Goal: Task Accomplishment & Management: Manage account settings

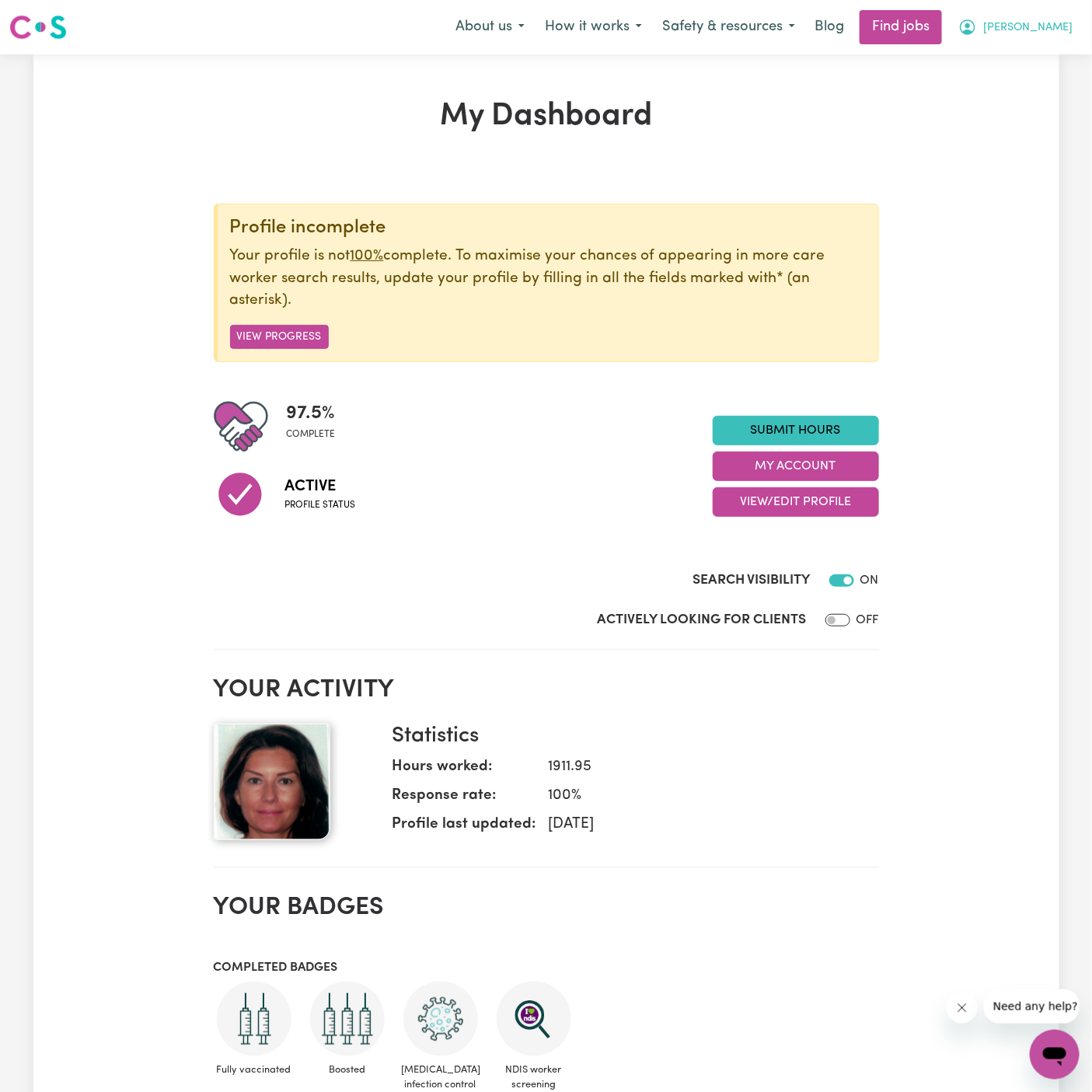
click at [1052, 17] on button "[PERSON_NAME]" at bounding box center [1015, 27] width 134 height 33
click at [1016, 72] on link "My Account" at bounding box center [1020, 60] width 123 height 29
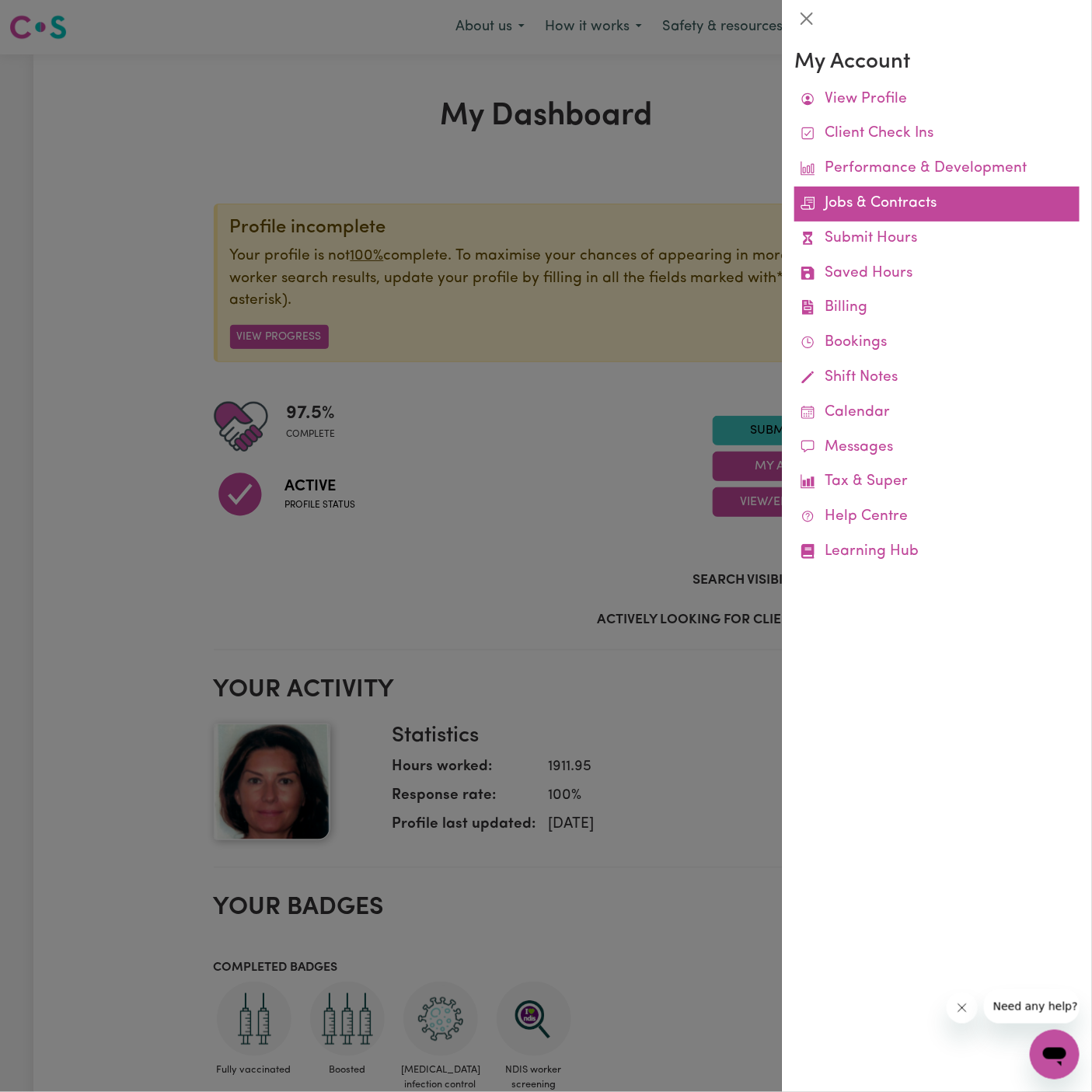
click at [885, 192] on link "Jobs & Contracts" at bounding box center [936, 204] width 285 height 35
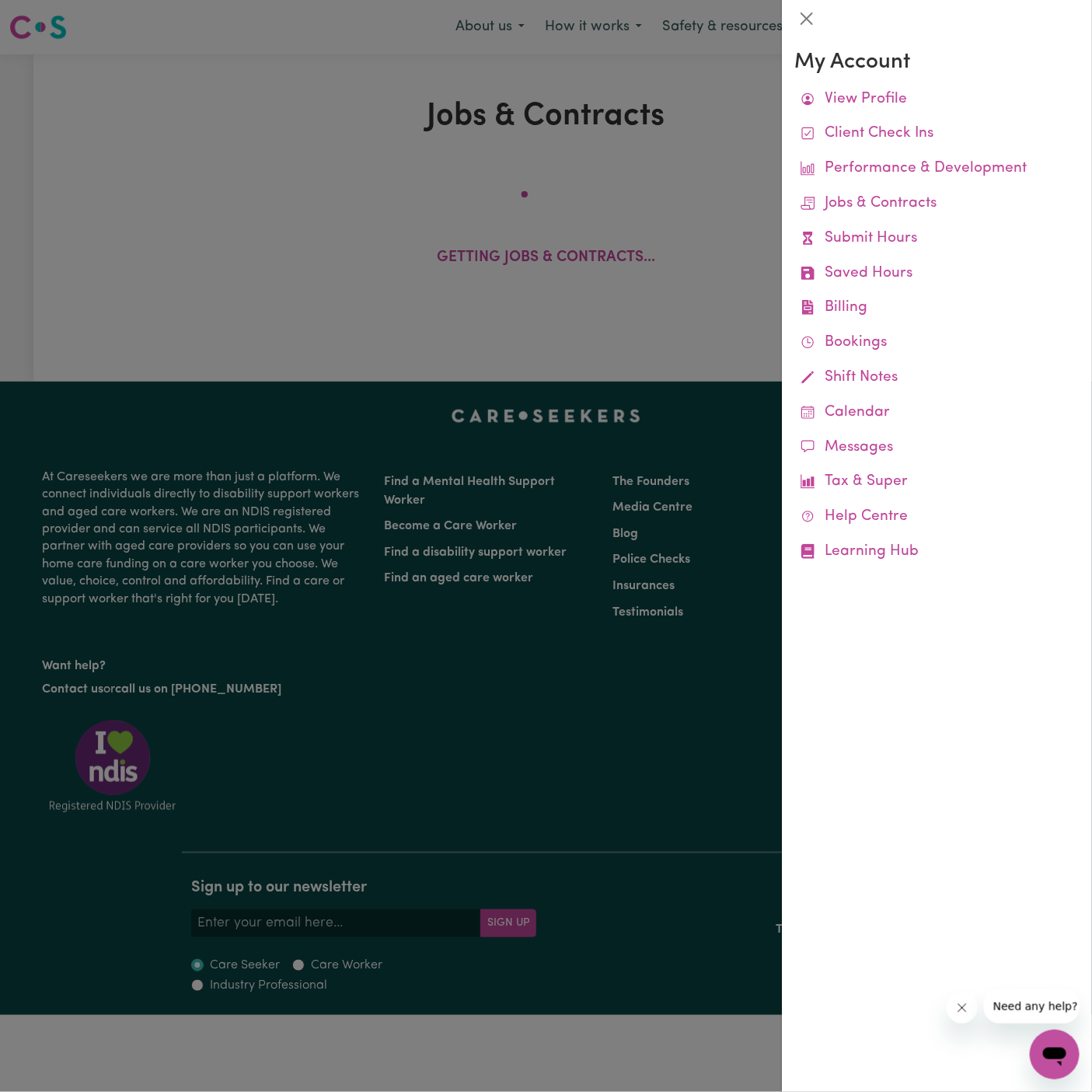
click at [716, 191] on div at bounding box center [546, 546] width 1092 height 1092
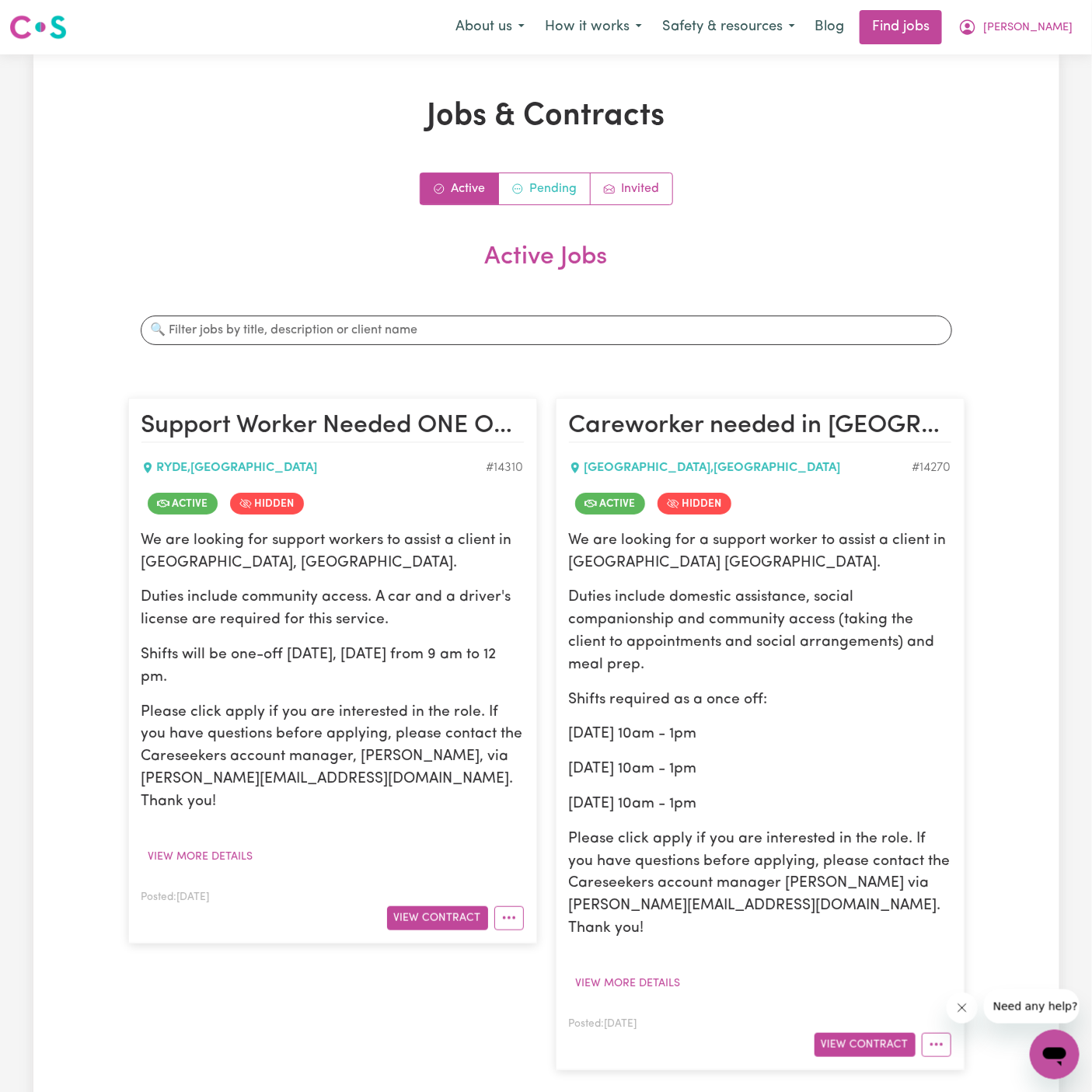
click at [553, 180] on link "Pending" at bounding box center [544, 188] width 91 height 31
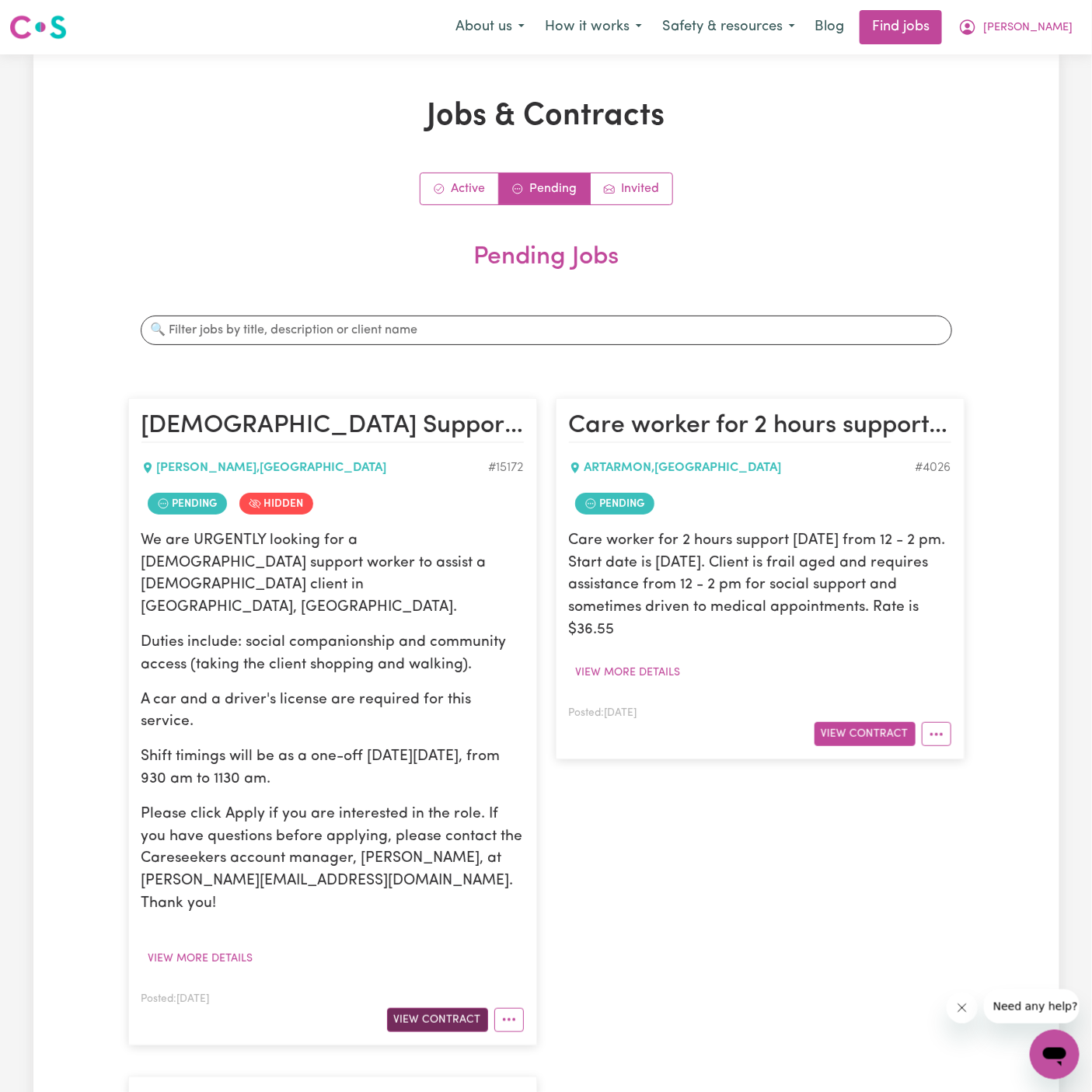
click at [455, 1008] on button "View Contract" at bounding box center [437, 1020] width 101 height 24
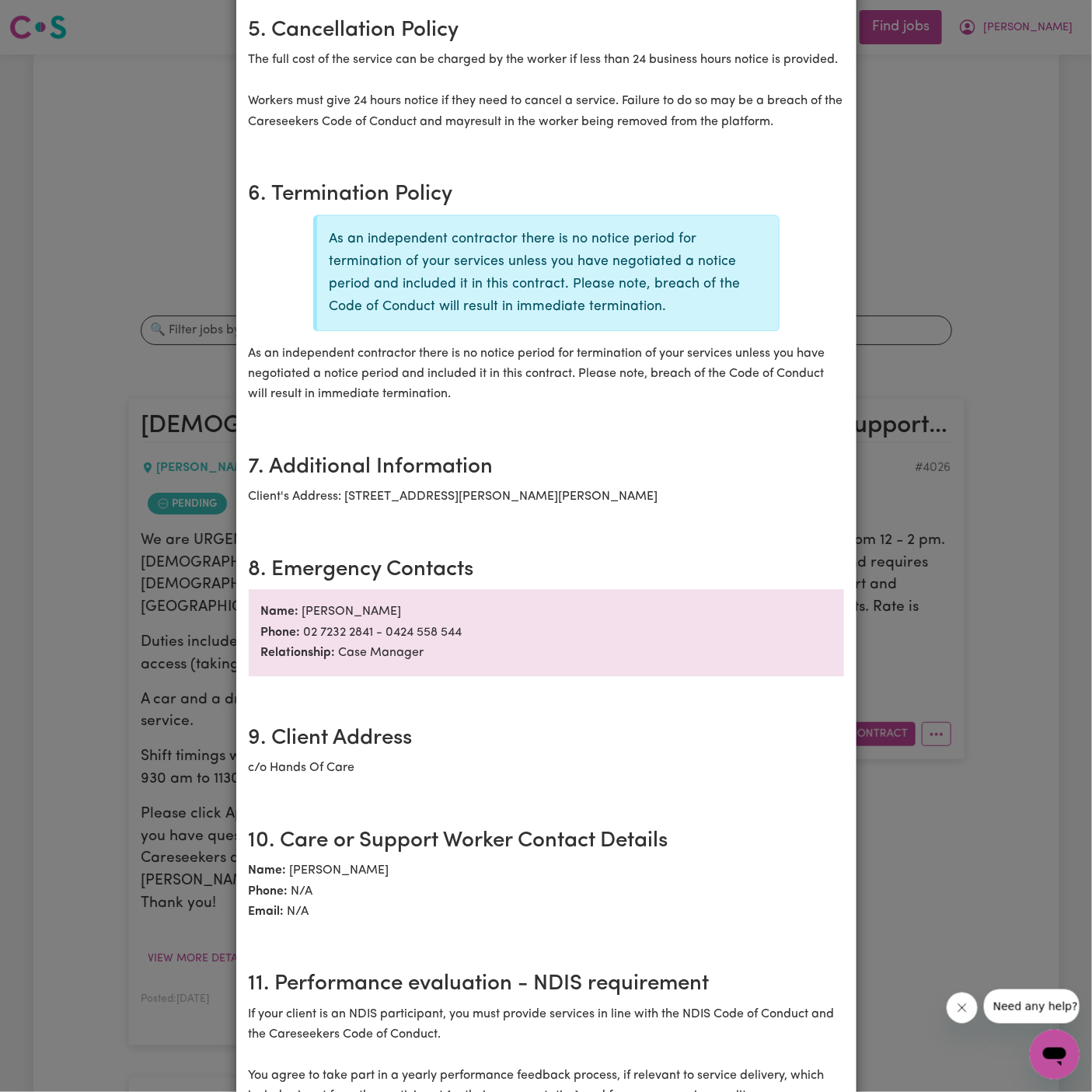
scroll to position [1579, 0]
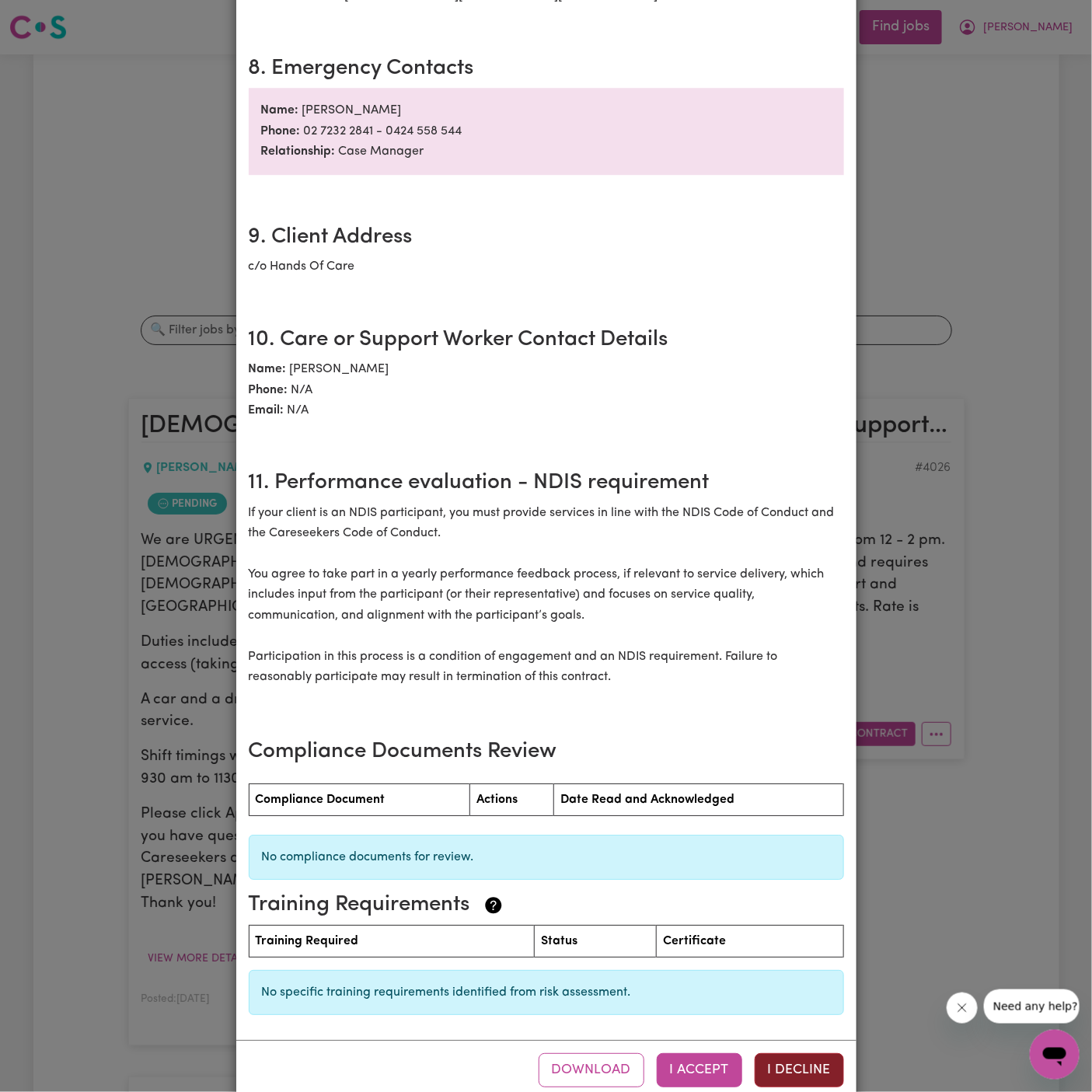
click at [796, 1053] on button "I Decline" at bounding box center [800, 1070] width 89 height 34
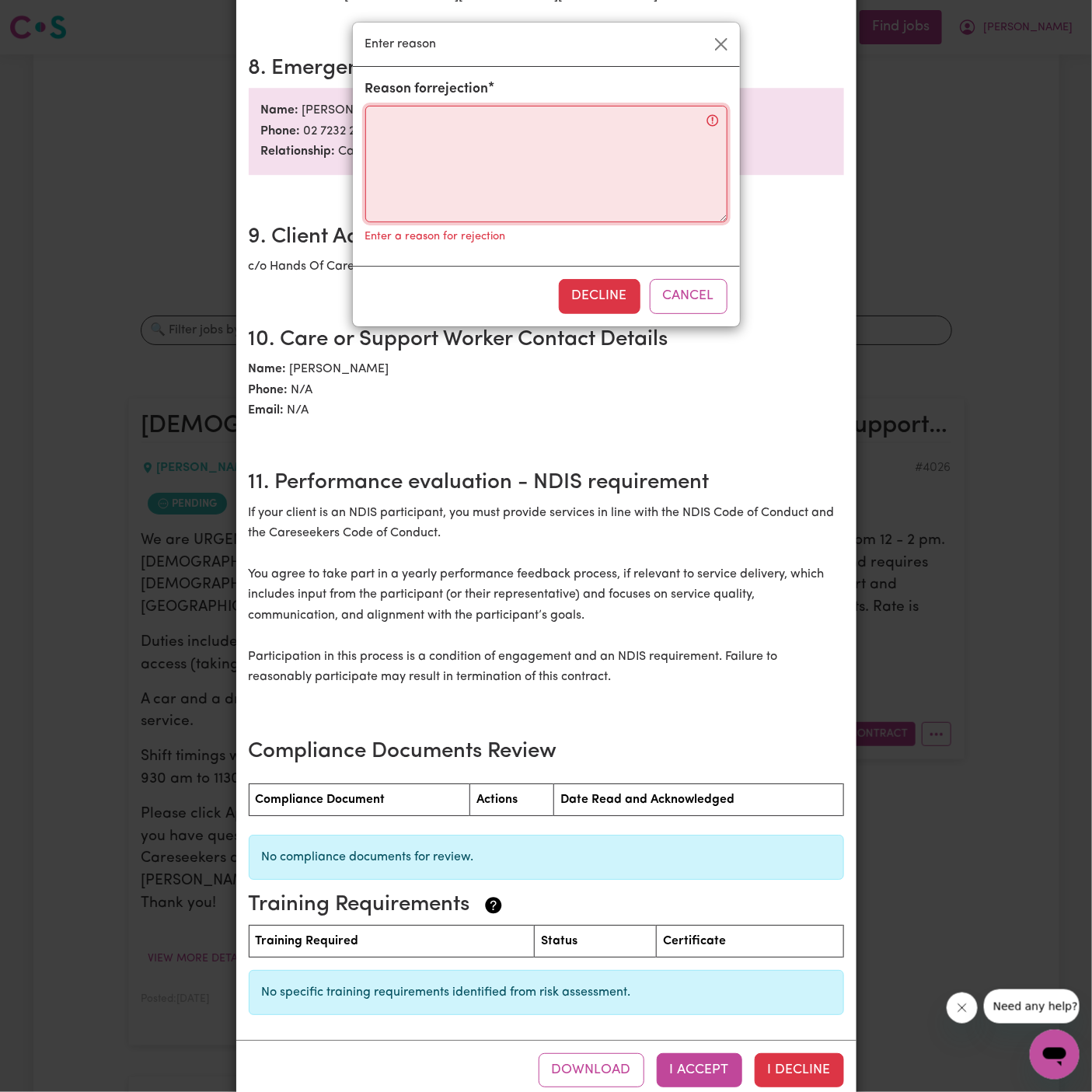
click at [582, 174] on textarea "Reason for rejection" at bounding box center [547, 164] width 362 height 117
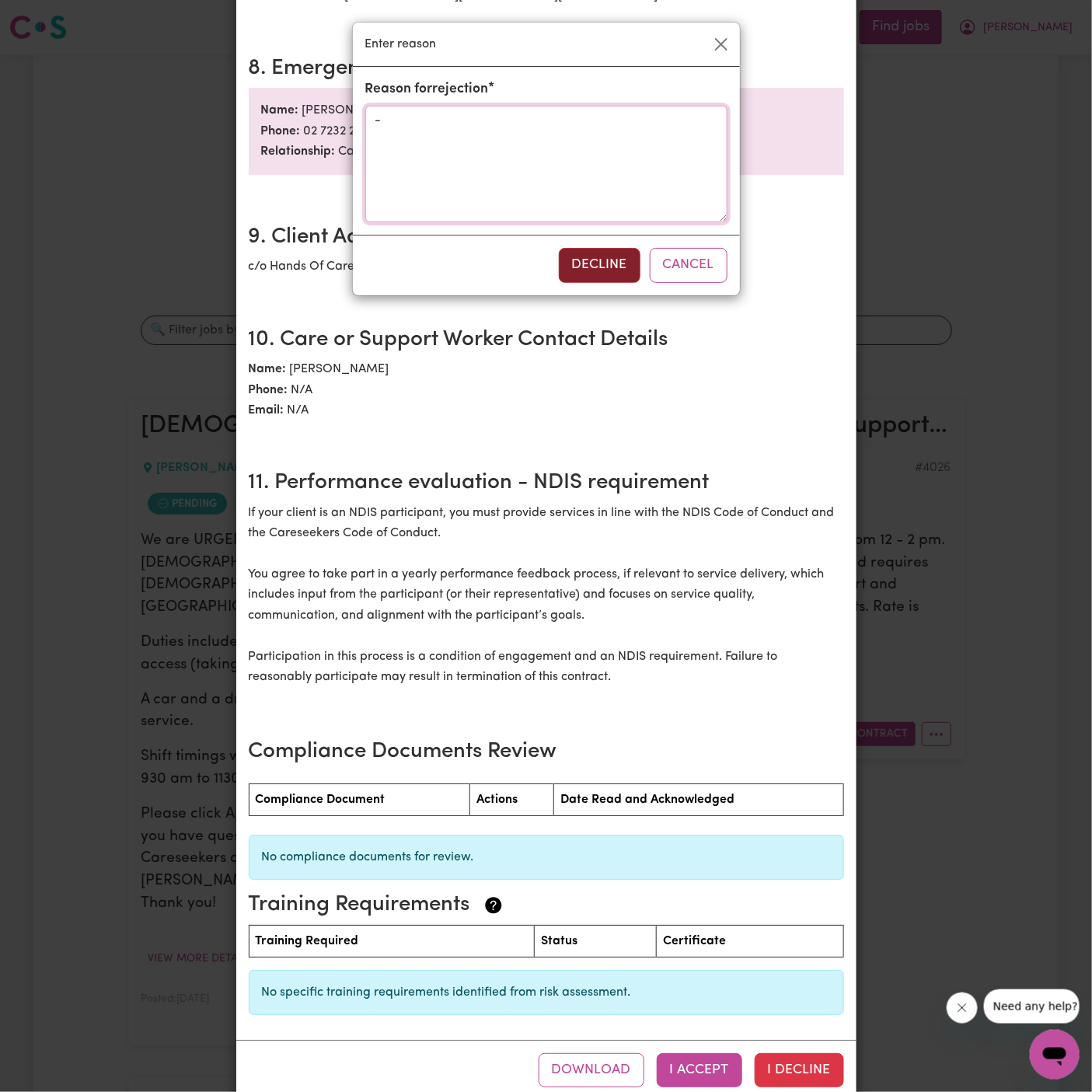
type textarea "-"
click at [618, 274] on button "Decline" at bounding box center [599, 265] width 82 height 34
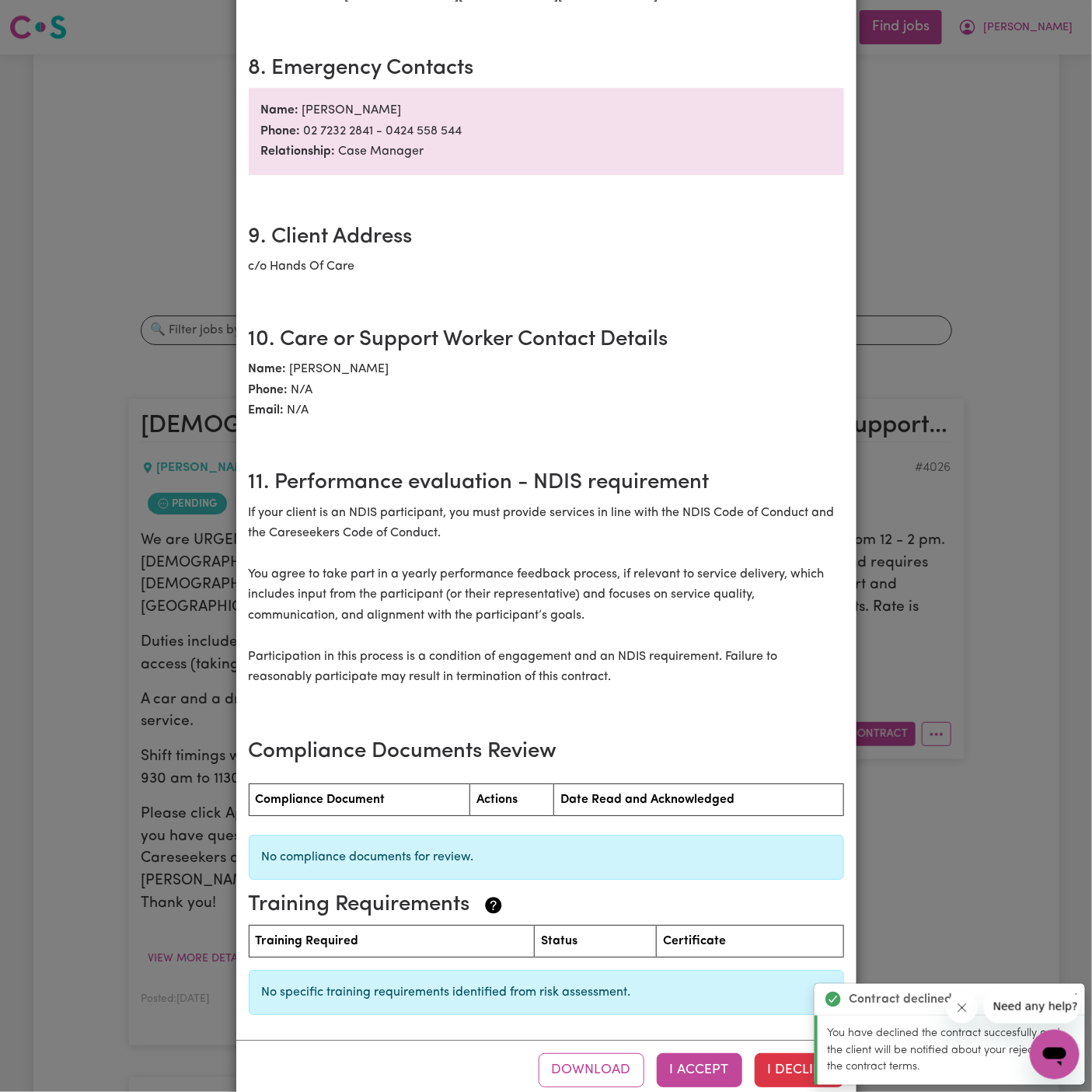
scroll to position [0, 0]
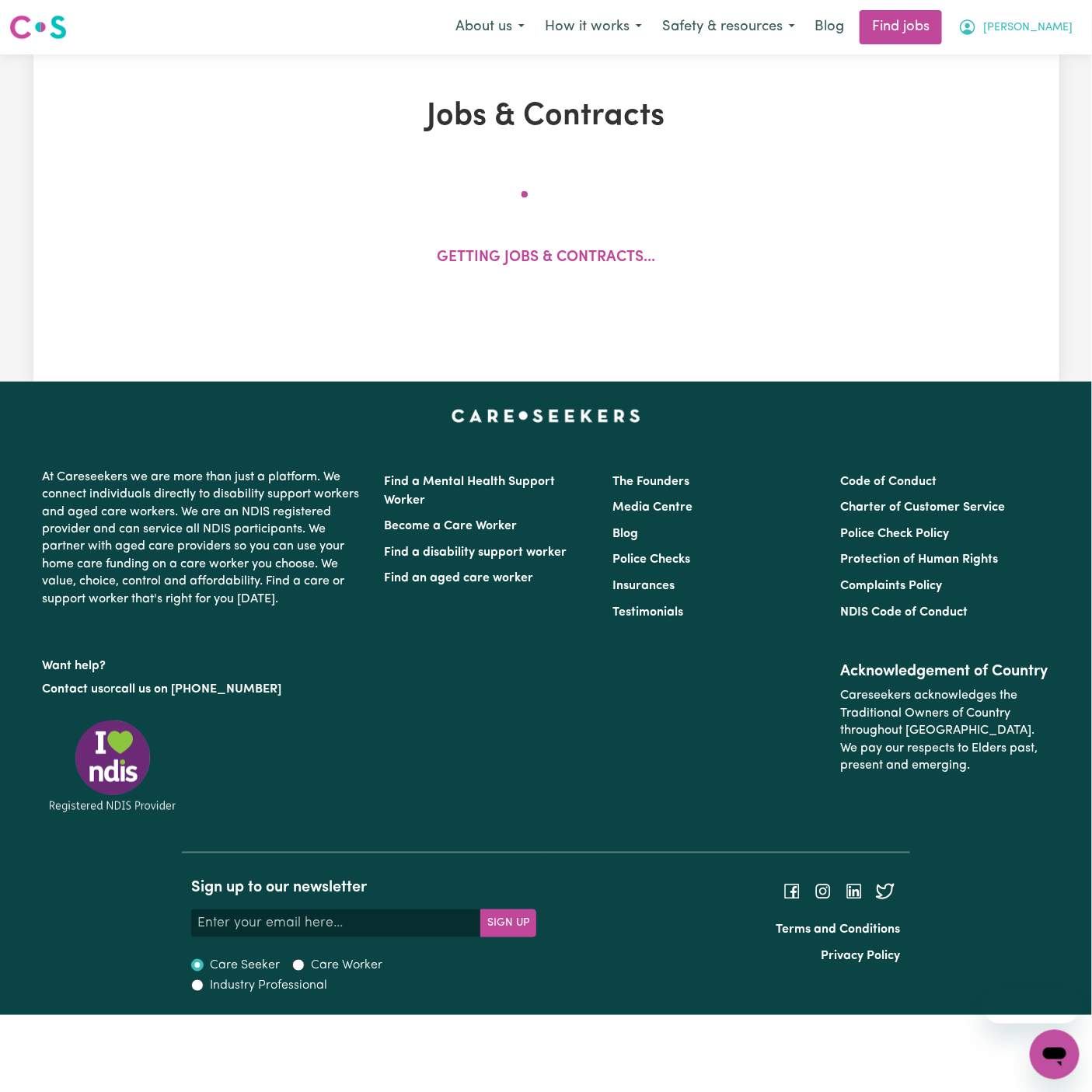
click at [1059, 33] on span "[PERSON_NAME]" at bounding box center [1028, 28] width 89 height 17
click at [1059, 84] on link "My Dashboard" at bounding box center [1020, 89] width 123 height 29
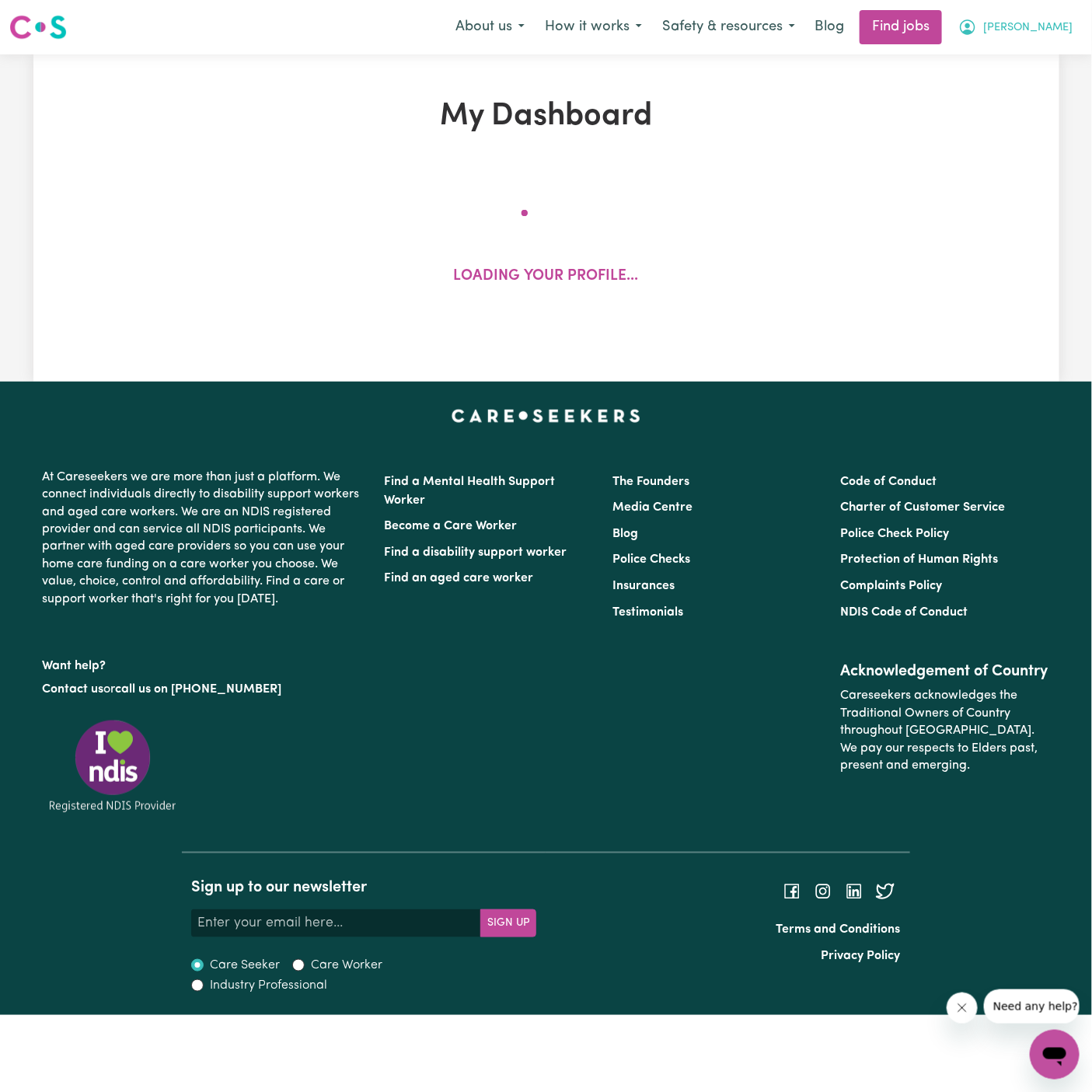
click at [1059, 30] on span "[PERSON_NAME]" at bounding box center [1028, 28] width 89 height 17
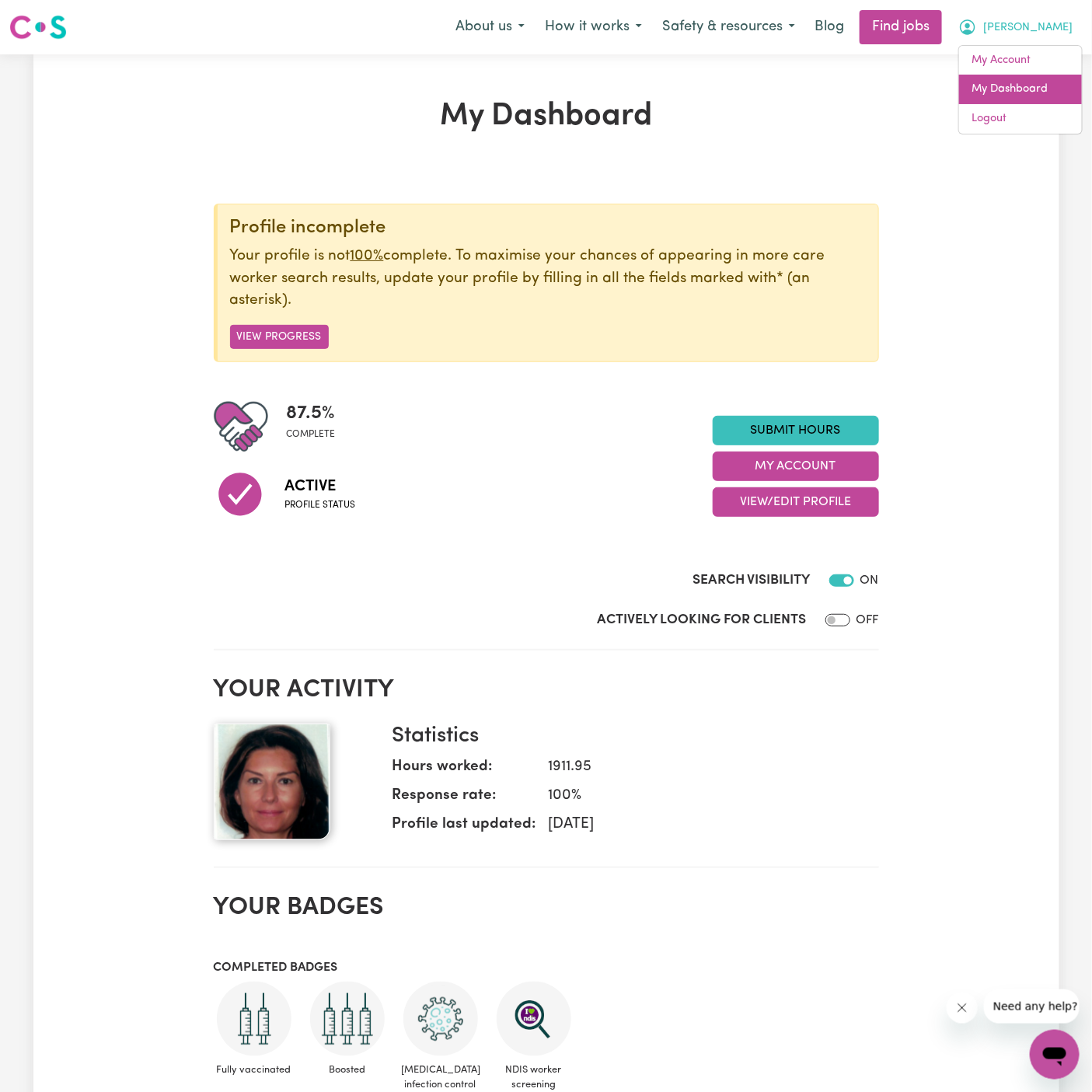
click at [1059, 95] on link "My Dashboard" at bounding box center [1020, 89] width 123 height 29
click at [1046, 124] on link "Logout" at bounding box center [1020, 118] width 123 height 29
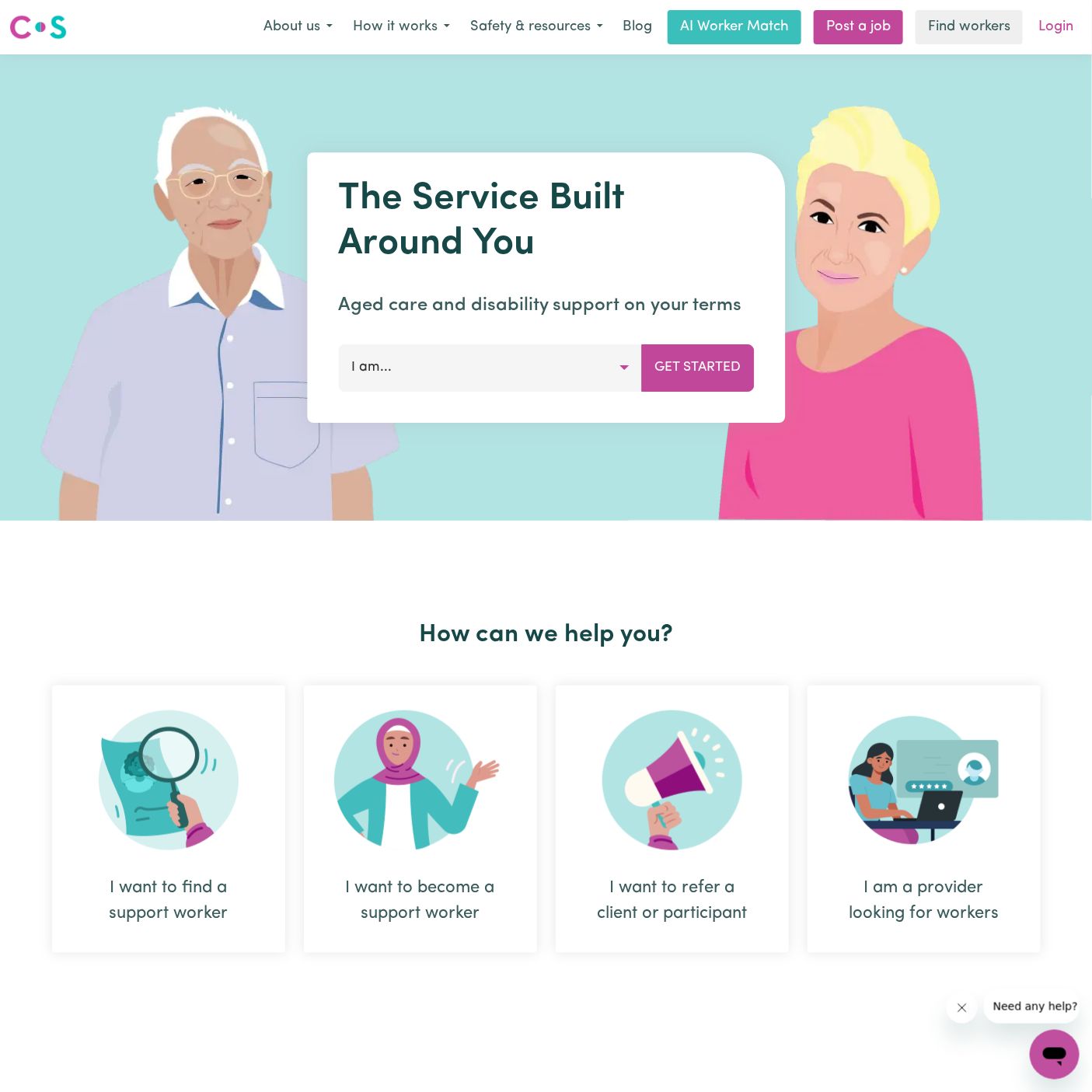
click at [1061, 43] on link "Login" at bounding box center [1055, 27] width 53 height 34
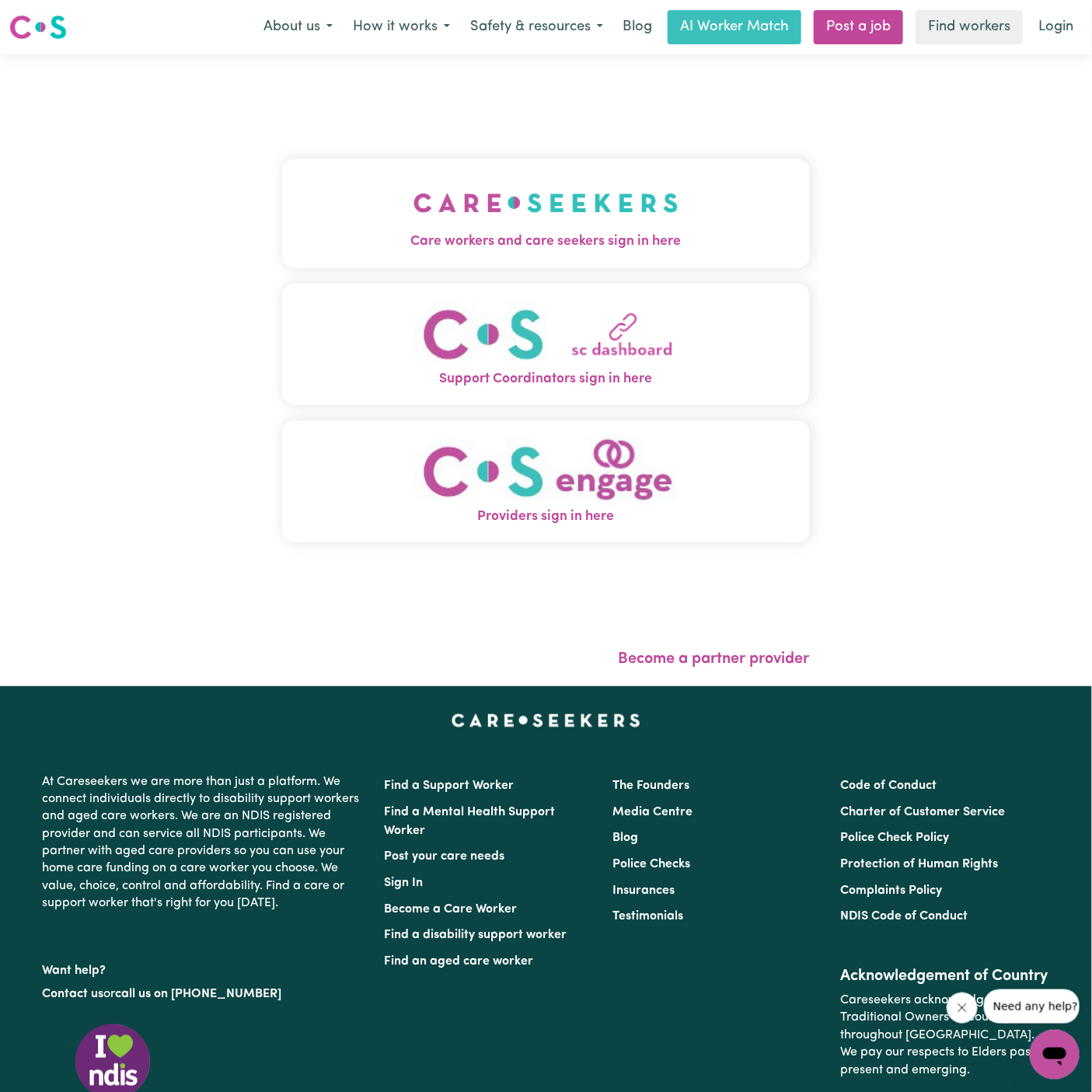
click at [651, 259] on button "Care workers and care seekers sign in here" at bounding box center [546, 213] width 528 height 109
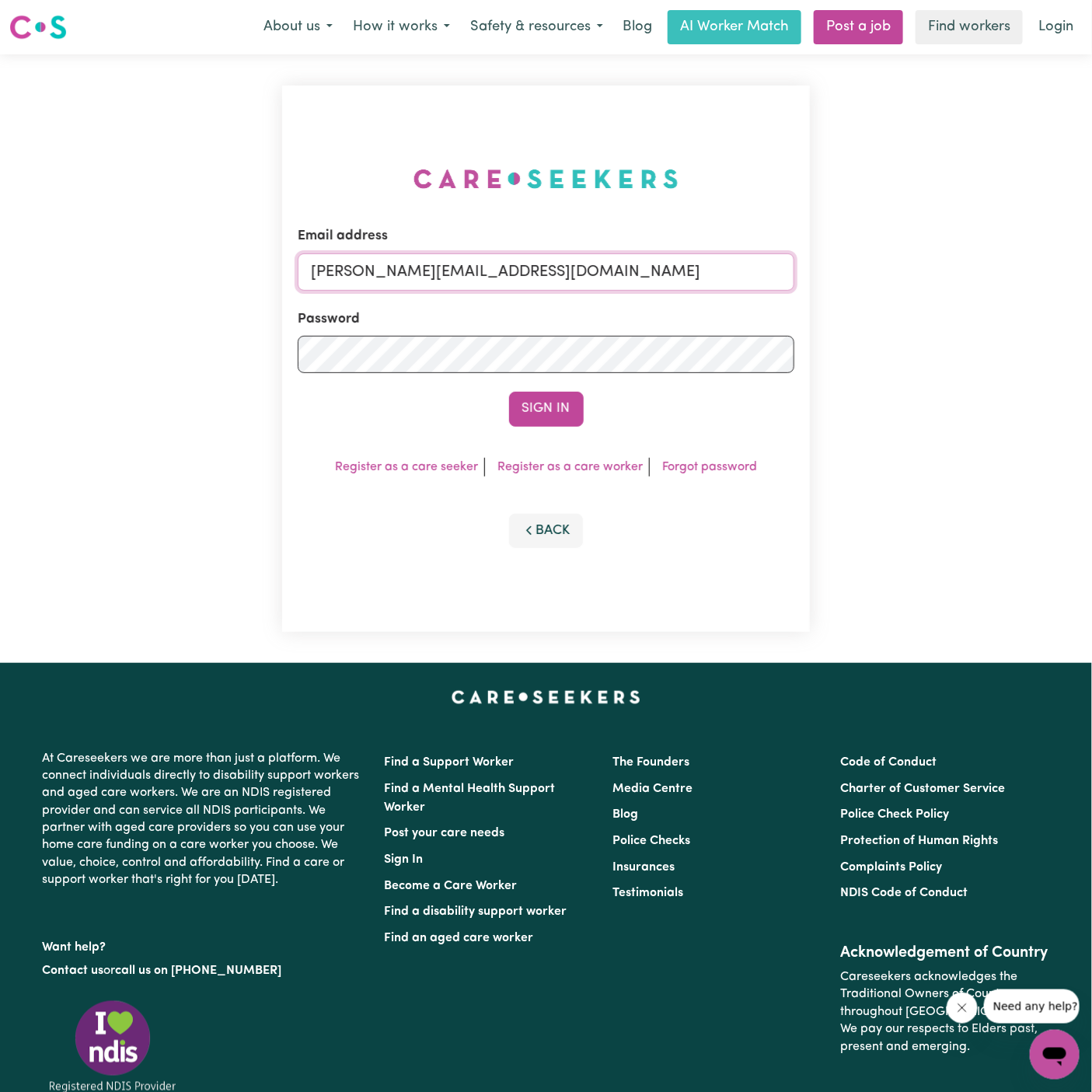
click at [641, 272] on input "[PERSON_NAME][EMAIL_ADDRESS][DOMAIN_NAME]" at bounding box center [546, 272] width 497 height 37
drag, startPoint x: 391, startPoint y: 271, endPoint x: 899, endPoint y: 284, distance: 508.2
click at [899, 284] on div "Email address [EMAIL_ADDRESS][DOMAIN_NAME] Password Sign In Register as a care …" at bounding box center [546, 358] width 1092 height 609
type input "superuser~[EMAIL_ADDRESS][DOMAIN_NAME]"
click at [509, 392] on button "Sign In" at bounding box center [547, 409] width 75 height 34
